Goal: Information Seeking & Learning: Learn about a topic

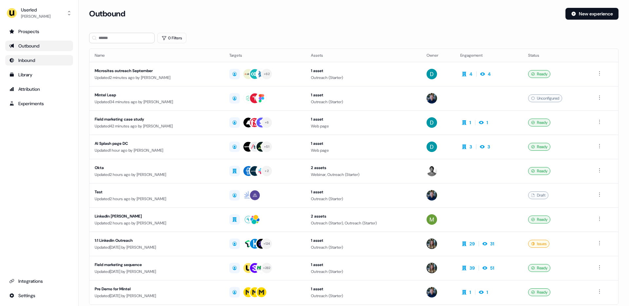
click at [36, 56] on link "Inbound" at bounding box center [39, 60] width 68 height 10
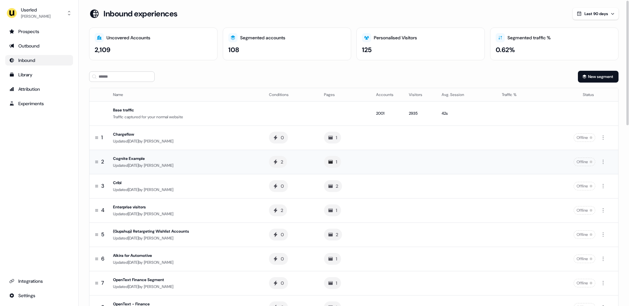
scroll to position [3, 0]
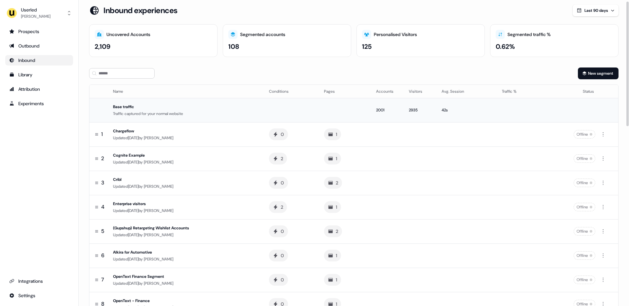
click at [246, 111] on div "Traffic captured for your normal website" at bounding box center [185, 113] width 145 height 7
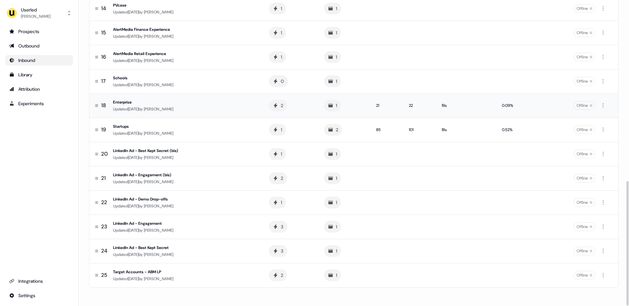
click at [232, 112] on td "Enterprise Updated [DATE] by [PERSON_NAME]" at bounding box center [186, 105] width 153 height 24
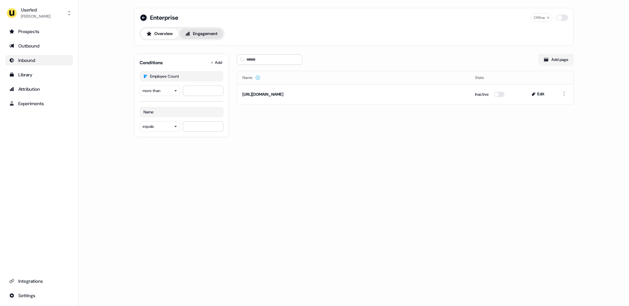
click at [206, 36] on button "Engagement" at bounding box center [201, 33] width 44 height 10
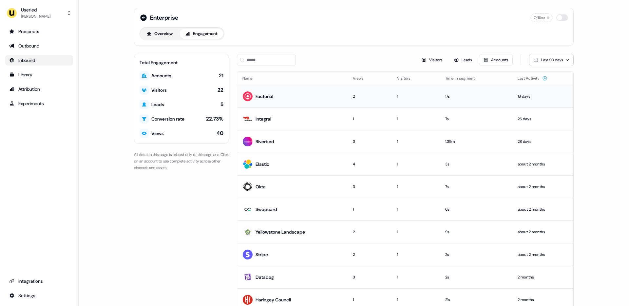
click at [262, 95] on div "Factorial" at bounding box center [264, 96] width 18 height 7
click at [244, 95] on img at bounding box center [247, 96] width 10 height 10
click at [262, 97] on div "Factorial" at bounding box center [264, 96] width 18 height 7
click at [312, 92] on td "Factorial" at bounding box center [292, 96] width 110 height 23
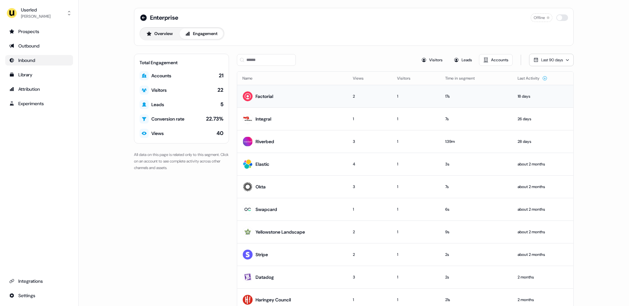
click at [312, 92] on td "Factorial" at bounding box center [292, 96] width 110 height 23
click at [31, 29] on div "Prospects" at bounding box center [39, 31] width 60 height 7
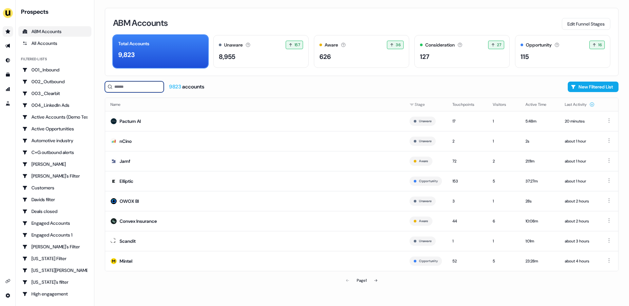
click at [123, 85] on input at bounding box center [134, 86] width 59 height 11
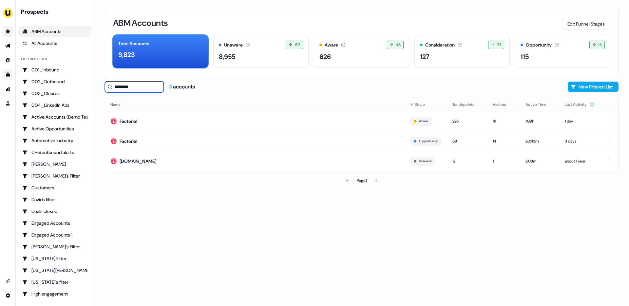
type input "*********"
click at [9, 70] on link "Go to templates" at bounding box center [8, 74] width 10 height 10
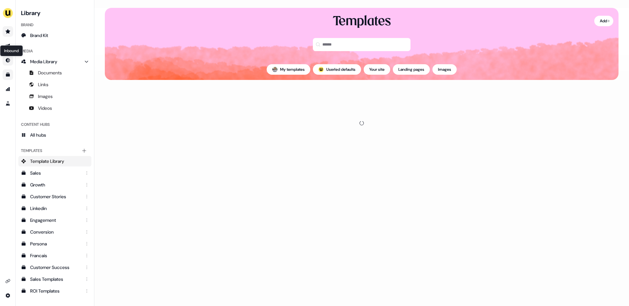
click at [9, 49] on div "Inbound Inbound" at bounding box center [11, 50] width 23 height 11
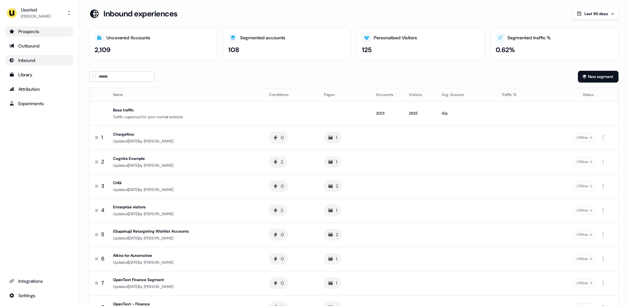
click at [28, 62] on div "Inbound" at bounding box center [39, 60] width 60 height 7
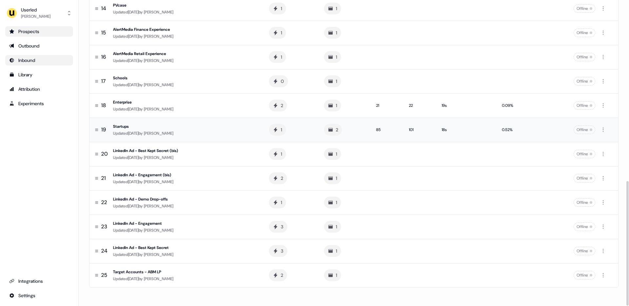
click at [243, 122] on td "Startups Updated [DATE] by [PERSON_NAME]" at bounding box center [186, 130] width 153 height 24
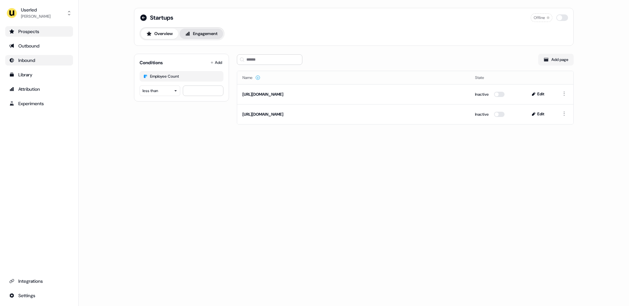
click at [195, 34] on button "Engagement" at bounding box center [201, 33] width 44 height 10
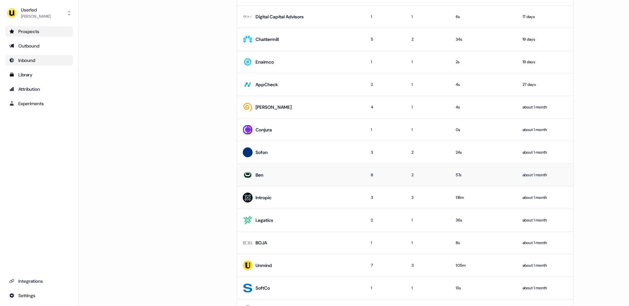
scroll to position [216, 0]
click at [38, 32] on div "Prospects" at bounding box center [39, 31] width 60 height 7
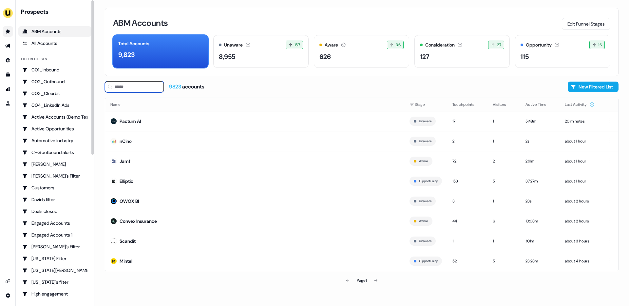
click at [127, 92] on input at bounding box center [134, 86] width 59 height 11
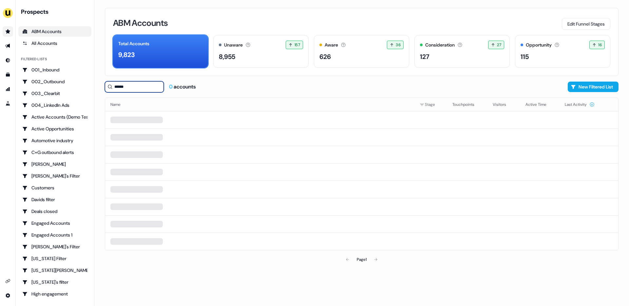
type input "*******"
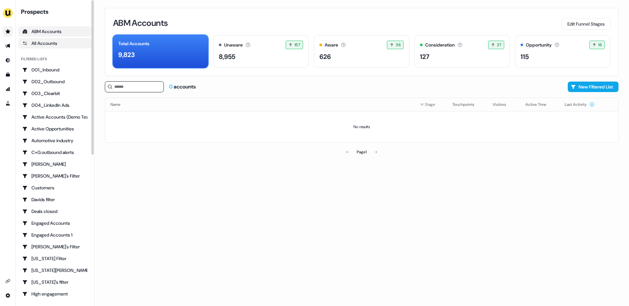
click at [44, 41] on div "All Accounts" at bounding box center [54, 43] width 65 height 7
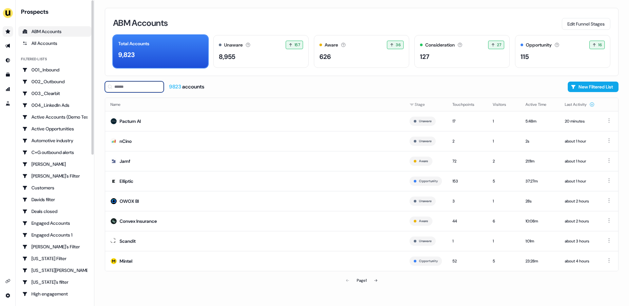
click at [136, 87] on input at bounding box center [134, 86] width 59 height 11
click at [66, 45] on div "All Accounts" at bounding box center [54, 43] width 65 height 7
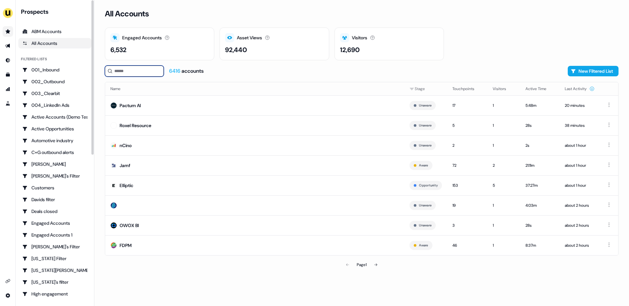
click at [132, 71] on input at bounding box center [134, 71] width 59 height 11
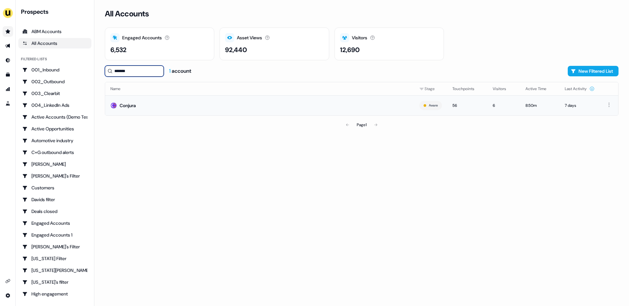
type input "*******"
click at [140, 106] on td "Conjura" at bounding box center [259, 105] width 309 height 20
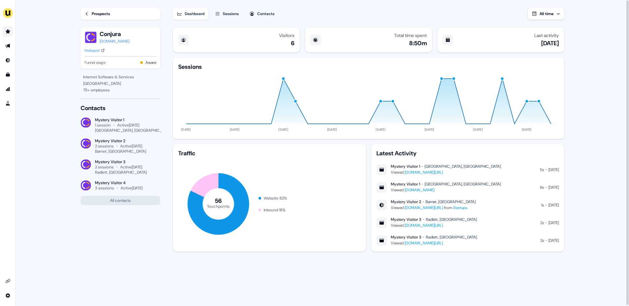
click at [234, 13] on div "Sessions" at bounding box center [231, 13] width 16 height 7
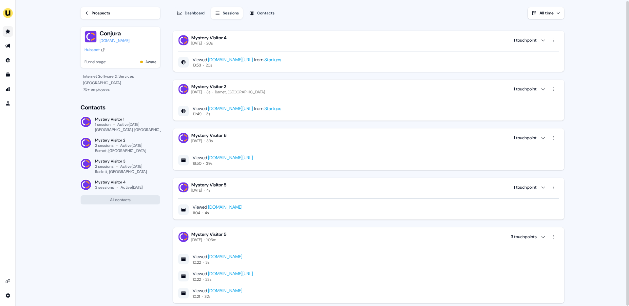
scroll to position [1080, 0]
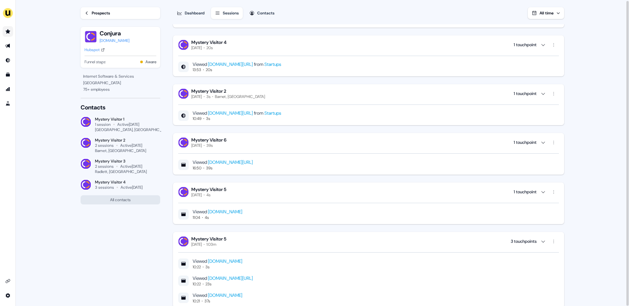
click at [266, 113] on link "Startups" at bounding box center [272, 113] width 17 height 6
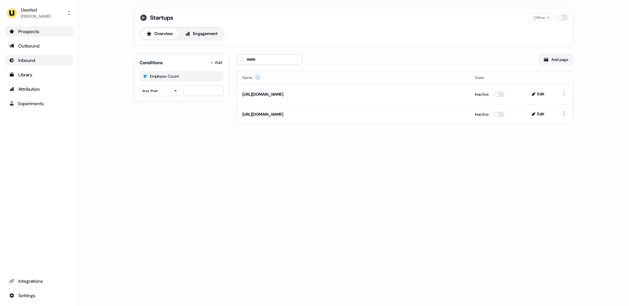
click at [144, 18] on icon at bounding box center [144, 18] width 8 height 8
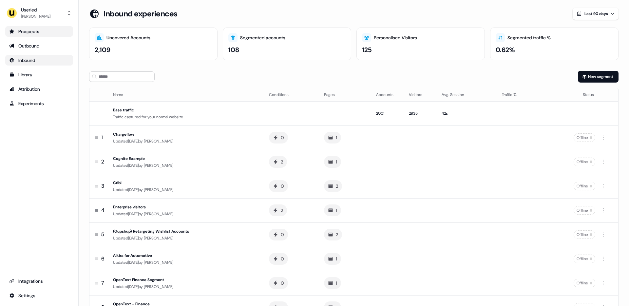
click at [32, 32] on div "Prospects" at bounding box center [39, 31] width 60 height 7
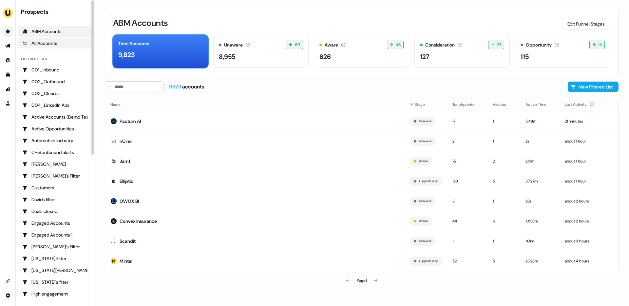
click at [59, 44] on div "All Accounts" at bounding box center [54, 43] width 65 height 7
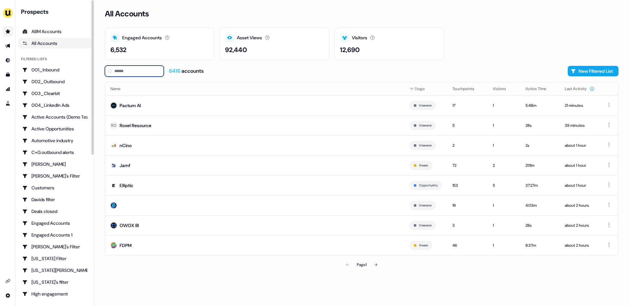
click at [138, 70] on input at bounding box center [134, 71] width 59 height 11
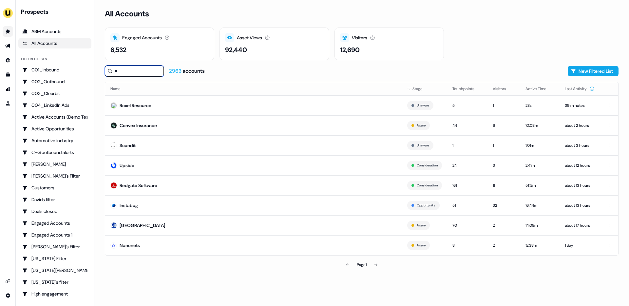
type input "*"
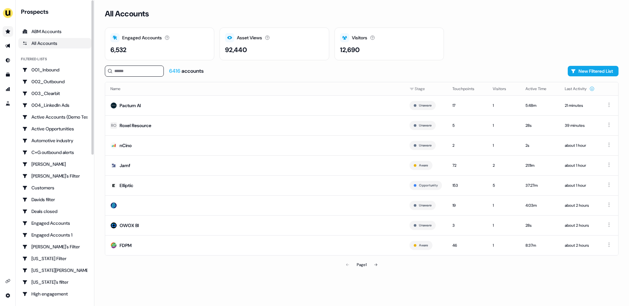
click at [53, 43] on div "All Accounts" at bounding box center [54, 43] width 65 height 7
click at [100, 45] on div "All Accounts Engaged Accounts Accounts that have interacted with an asset. 6,53…" at bounding box center [361, 153] width 535 height 306
click at [42, 46] on div "All Accounts" at bounding box center [54, 43] width 65 height 7
click at [562, 70] on div "6416 accounts New Filtered List" at bounding box center [362, 71] width 514 height 11
click at [133, 73] on input at bounding box center [134, 71] width 59 height 11
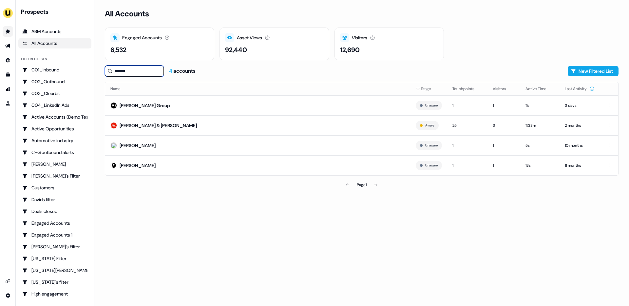
type input "********"
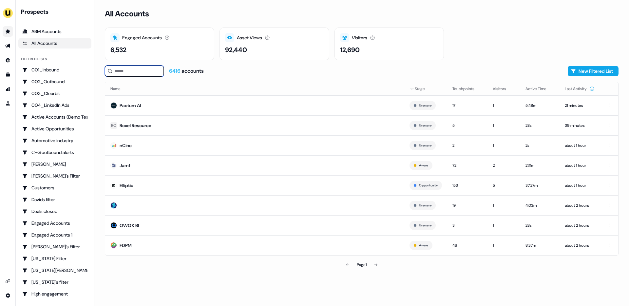
click at [125, 71] on input at bounding box center [134, 71] width 59 height 11
click at [134, 127] on div "Roxel Resource" at bounding box center [136, 125] width 32 height 7
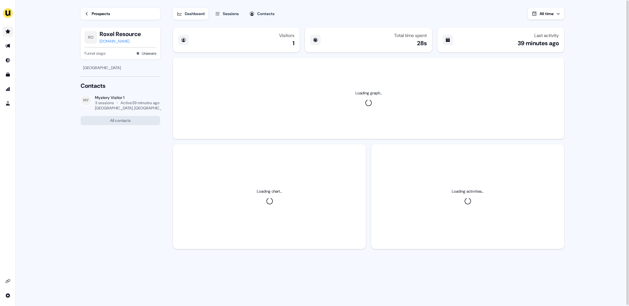
click at [97, 11] on div "Prospects" at bounding box center [101, 13] width 18 height 7
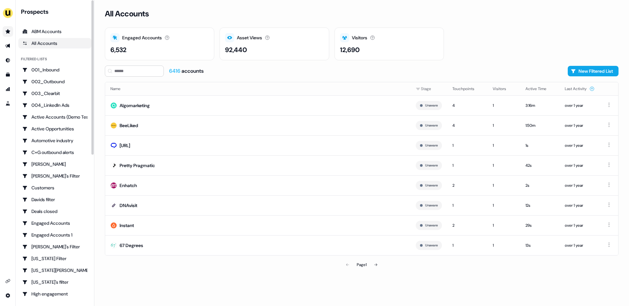
click at [99, 36] on div "All Accounts Engaged Accounts Accounts that have interacted with an asset. 6,53…" at bounding box center [361, 153] width 535 height 306
click at [99, 74] on div "All Accounts Engaged Accounts Accounts that have interacted with an asset. 6,53…" at bounding box center [361, 153] width 535 height 306
click at [9, 46] on icon "Go to outbound experience" at bounding box center [7, 46] width 5 height 4
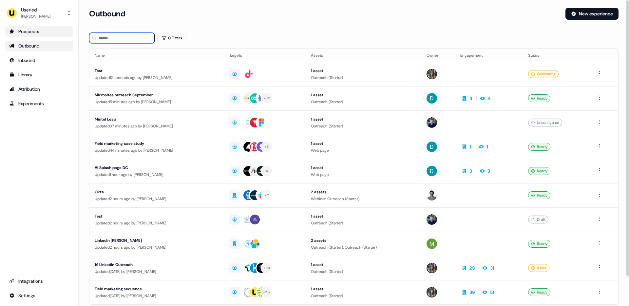
click at [110, 36] on input at bounding box center [122, 38] width 66 height 10
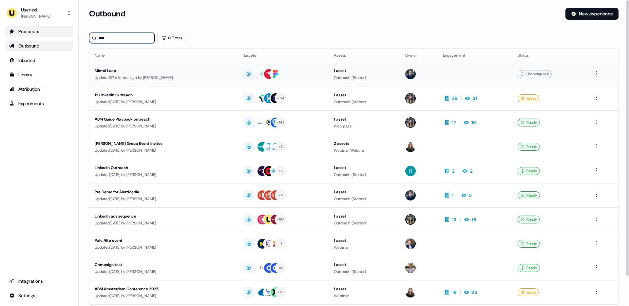
type input "****"
click at [129, 75] on div "Updated 37 minutes ago by [PERSON_NAME]" at bounding box center [164, 77] width 138 height 7
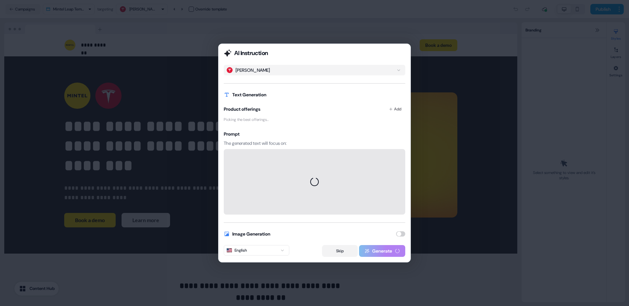
click at [336, 254] on button "Skip" at bounding box center [340, 251] width 36 height 12
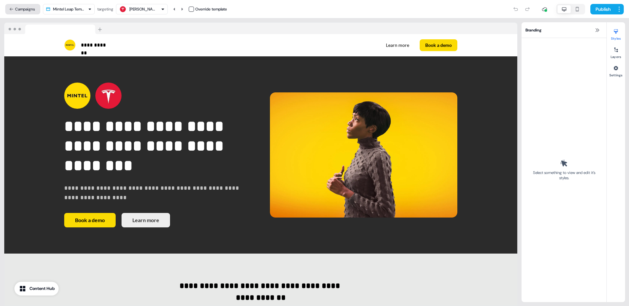
click at [25, 9] on button "Campaigns" at bounding box center [22, 9] width 35 height 10
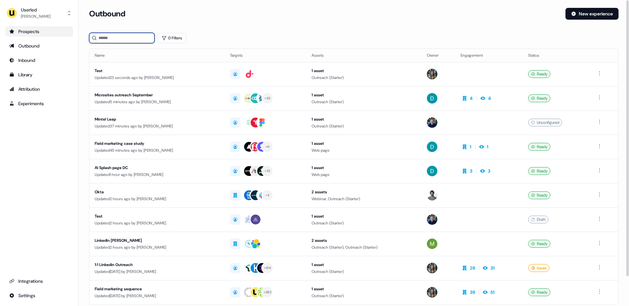
click at [117, 39] on input at bounding box center [122, 38] width 66 height 10
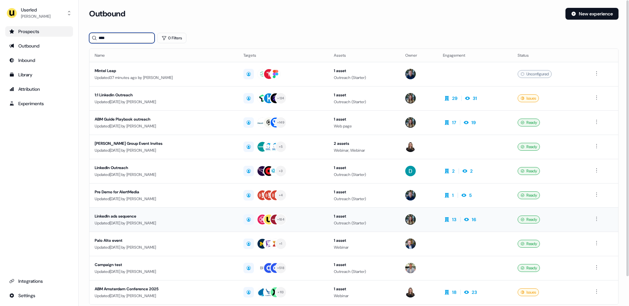
type input "****"
click at [138, 217] on div "LinkedIn ads sequence" at bounding box center [164, 216] width 138 height 7
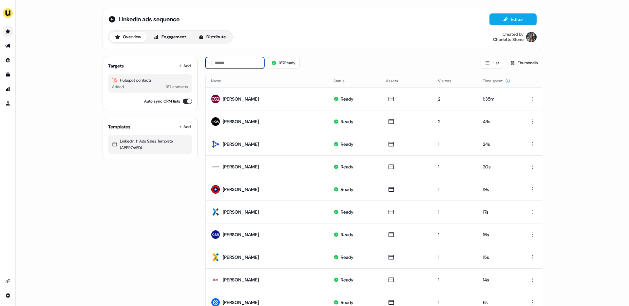
click at [222, 63] on input at bounding box center [234, 63] width 59 height 12
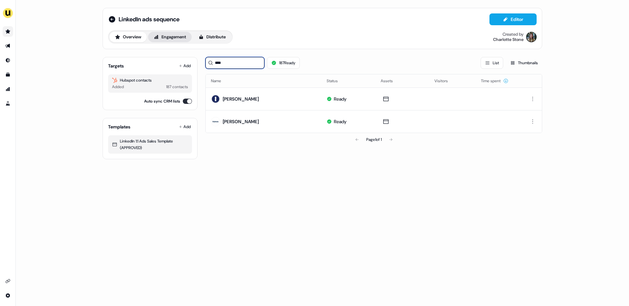
type input "****"
click at [171, 32] on button "Engagement" at bounding box center [170, 37] width 44 height 10
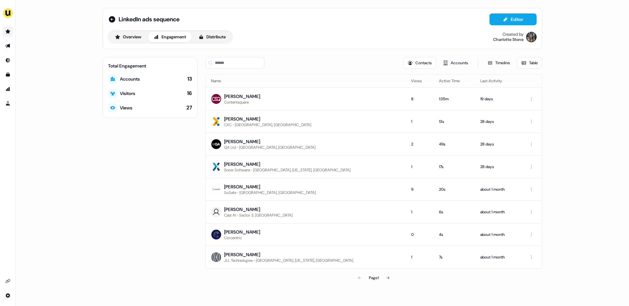
click at [284, 66] on div "Contacts Accounts Timeline Table" at bounding box center [373, 63] width 337 height 12
click at [111, 21] on icon at bounding box center [112, 19] width 7 height 7
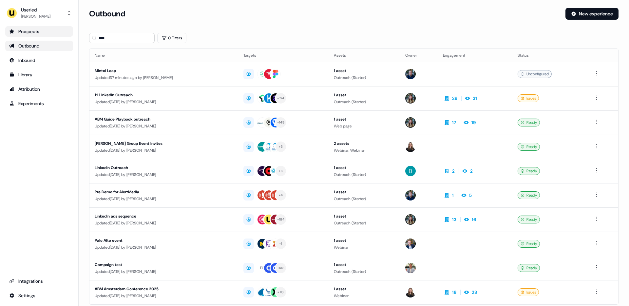
click at [17, 43] on div "Outbound" at bounding box center [39, 46] width 60 height 7
click at [38, 188] on div "Prospects Outbound Inbound Library Attribution Experiments Integrations Settings" at bounding box center [39, 163] width 68 height 274
click at [29, 44] on div "Outbound" at bounding box center [39, 46] width 60 height 7
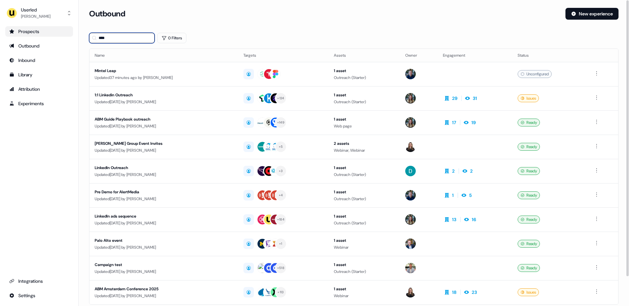
click at [116, 35] on input "****" at bounding box center [122, 38] width 66 height 10
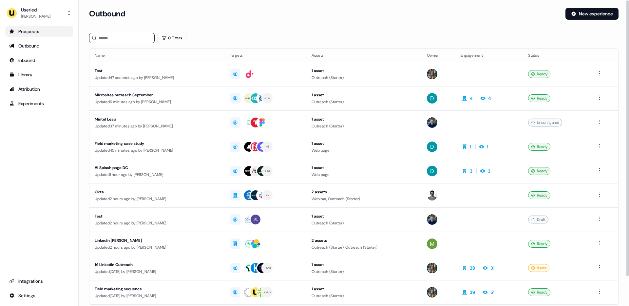
click at [54, 177] on div "Prospects Outbound Inbound Library Attribution Experiments Integrations Settings" at bounding box center [39, 163] width 68 height 274
click at [127, 35] on input at bounding box center [122, 38] width 66 height 10
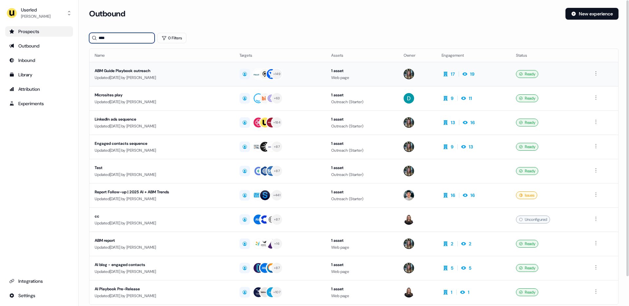
type input "****"
click at [149, 70] on div "ABM Guide Playbook outreach" at bounding box center [162, 70] width 134 height 7
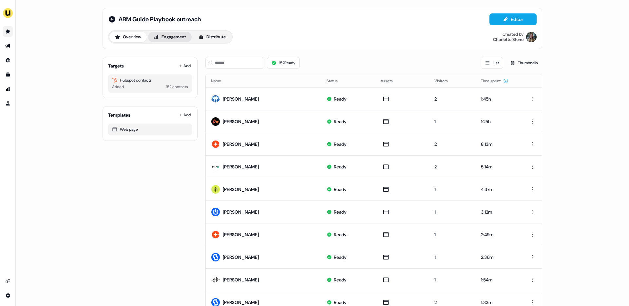
click at [163, 39] on button "Engagement" at bounding box center [170, 37] width 44 height 10
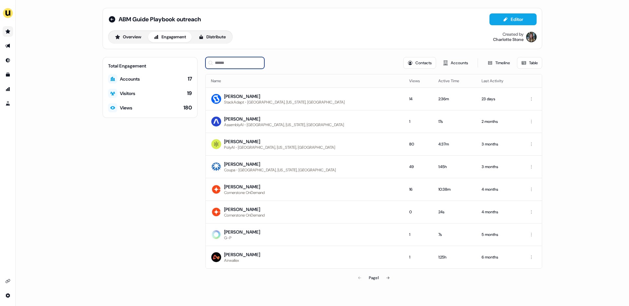
click at [234, 60] on input at bounding box center [234, 63] width 59 height 12
type input "****"
click at [241, 63] on input "****" at bounding box center [234, 63] width 59 height 12
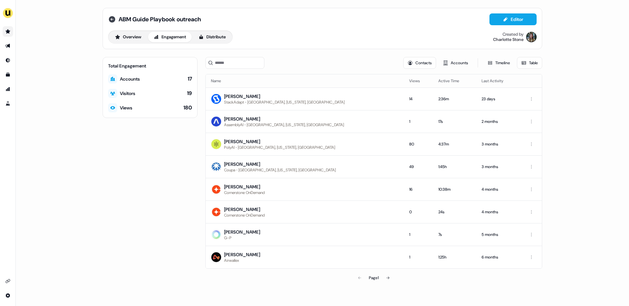
click at [113, 18] on icon at bounding box center [112, 19] width 7 height 7
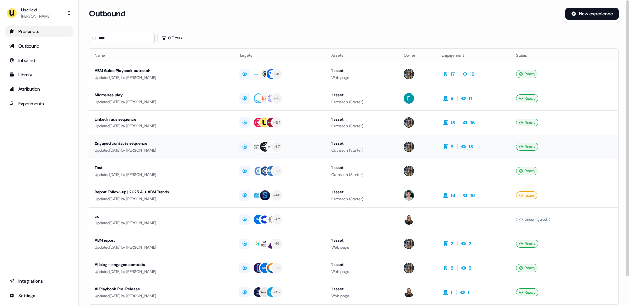
click at [171, 147] on div "Updated [DATE] by [PERSON_NAME]" at bounding box center [162, 150] width 134 height 7
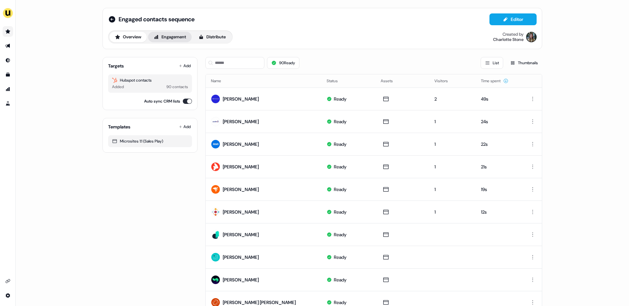
click at [169, 40] on button "Engagement" at bounding box center [170, 37] width 44 height 10
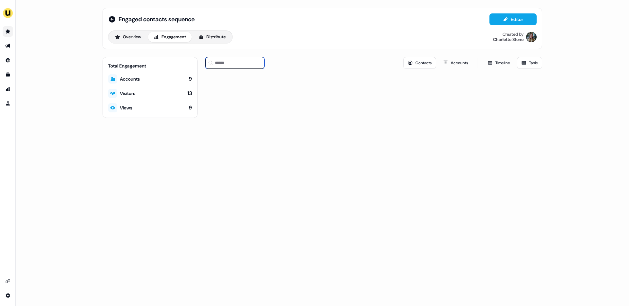
click at [233, 66] on input at bounding box center [234, 63] width 59 height 12
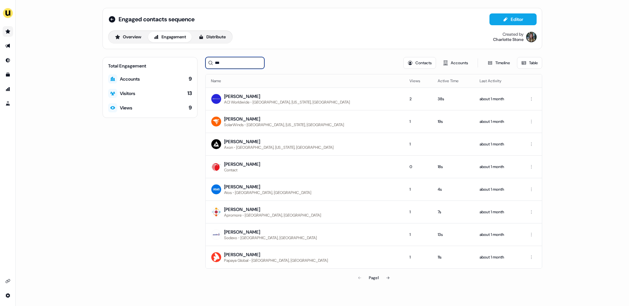
type input "****"
click at [112, 19] on icon at bounding box center [112, 19] width 7 height 7
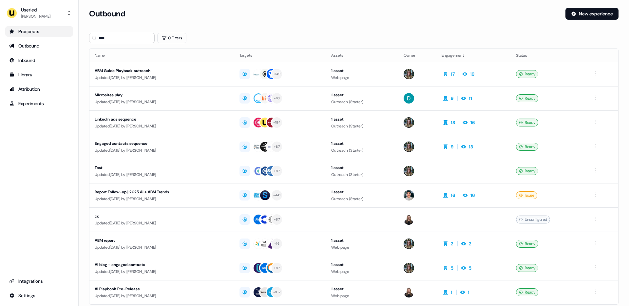
click at [30, 26] on link "Prospects" at bounding box center [39, 31] width 68 height 10
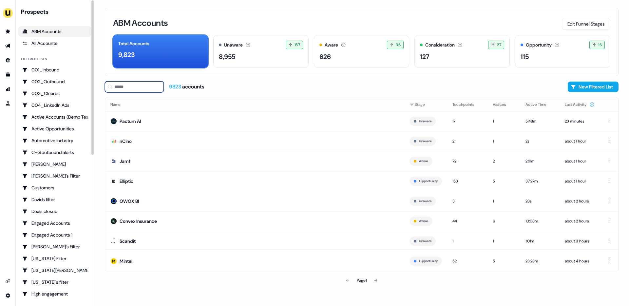
click at [121, 83] on input at bounding box center [134, 86] width 59 height 11
click at [98, 121] on div "ABM Accounts Edit Funnel Stages Total Accounts 9,823 Unaware The default stage …" at bounding box center [361, 153] width 535 height 306
click at [97, 89] on div "ABM Accounts Edit Funnel Stages Total Accounts 9,823 Unaware The default stage …" at bounding box center [361, 153] width 535 height 306
click at [98, 89] on div "ABM Accounts Edit Funnel Stages Total Accounts 9,823 Unaware The default stage …" at bounding box center [361, 153] width 535 height 306
click at [98, 88] on div "ABM Accounts Edit Funnel Stages Total Accounts 9,823 Unaware The default stage …" at bounding box center [361, 153] width 535 height 306
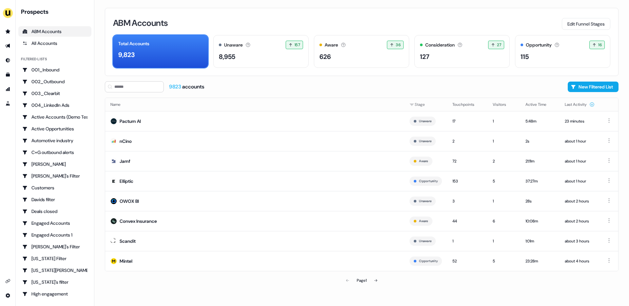
click at [98, 88] on div "ABM Accounts Edit Funnel Stages Total Accounts 9,823 Unaware The default stage …" at bounding box center [361, 153] width 535 height 306
click at [99, 86] on div "ABM Accounts Edit Funnel Stages Total Accounts 9,823 Unaware The default stage …" at bounding box center [361, 153] width 535 height 306
click at [42, 40] on div "All Accounts" at bounding box center [54, 43] width 65 height 7
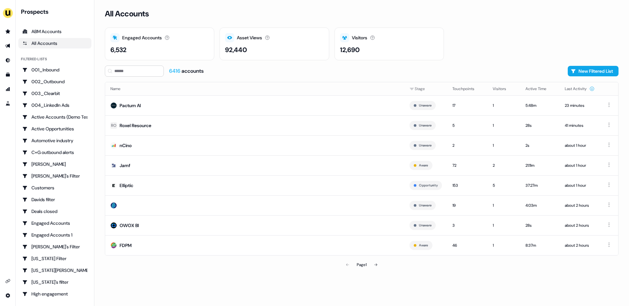
click at [99, 69] on div "All Accounts Engaged Accounts Accounts that have interacted with an asset. 6,53…" at bounding box center [361, 153] width 535 height 306
click at [600, 70] on button "New Filtered List" at bounding box center [593, 71] width 51 height 10
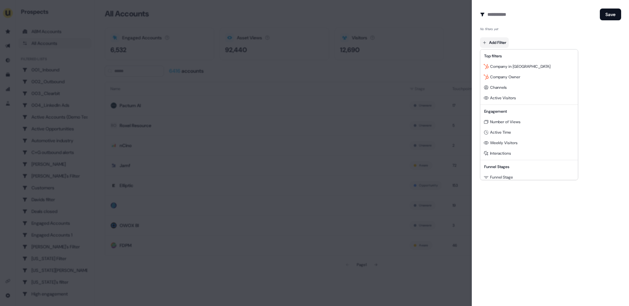
click at [502, 40] on body "For the best experience switch devices to a bigger screen. Go to [DOMAIN_NAME] …" at bounding box center [314, 153] width 629 height 306
click at [419, 50] on div at bounding box center [314, 153] width 629 height 306
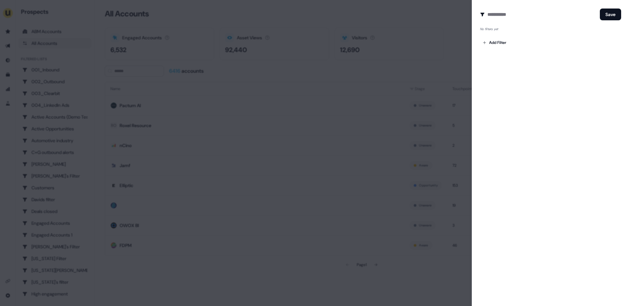
click at [442, 43] on div at bounding box center [314, 153] width 629 height 306
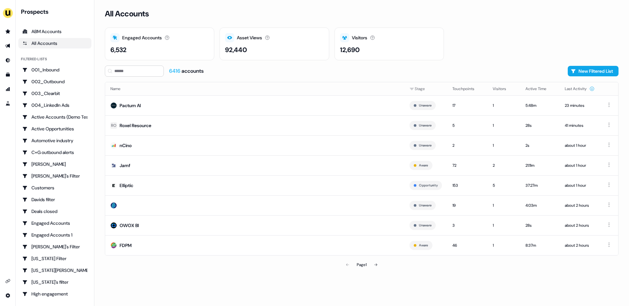
click at [366, 47] on div "12,690" at bounding box center [389, 50] width 98 height 10
click at [372, 40] on icon at bounding box center [372, 37] width 5 height 5
click at [348, 63] on div "All Accounts Engaged Accounts Accounts that have interacted with an asset. 6,53…" at bounding box center [361, 153] width 535 height 306
click at [343, 68] on div "6416 accounts New Filtered List" at bounding box center [362, 71] width 514 height 11
click at [338, 68] on div "6416 accounts New Filtered List" at bounding box center [362, 71] width 514 height 11
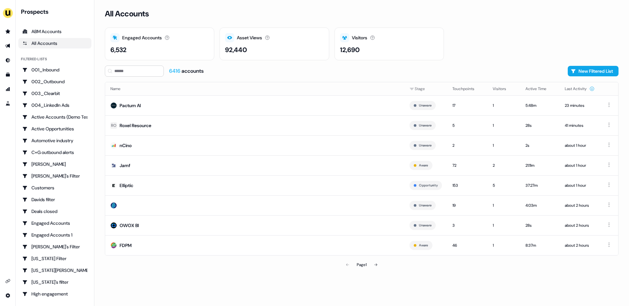
click at [342, 68] on div "6416 accounts New Filtered List" at bounding box center [362, 71] width 514 height 11
click at [341, 67] on div "6416 accounts New Filtered List" at bounding box center [362, 71] width 514 height 11
click at [323, 72] on div "6416 accounts New Filtered List" at bounding box center [362, 71] width 514 height 11
